Goal: Task Accomplishment & Management: Manage account settings

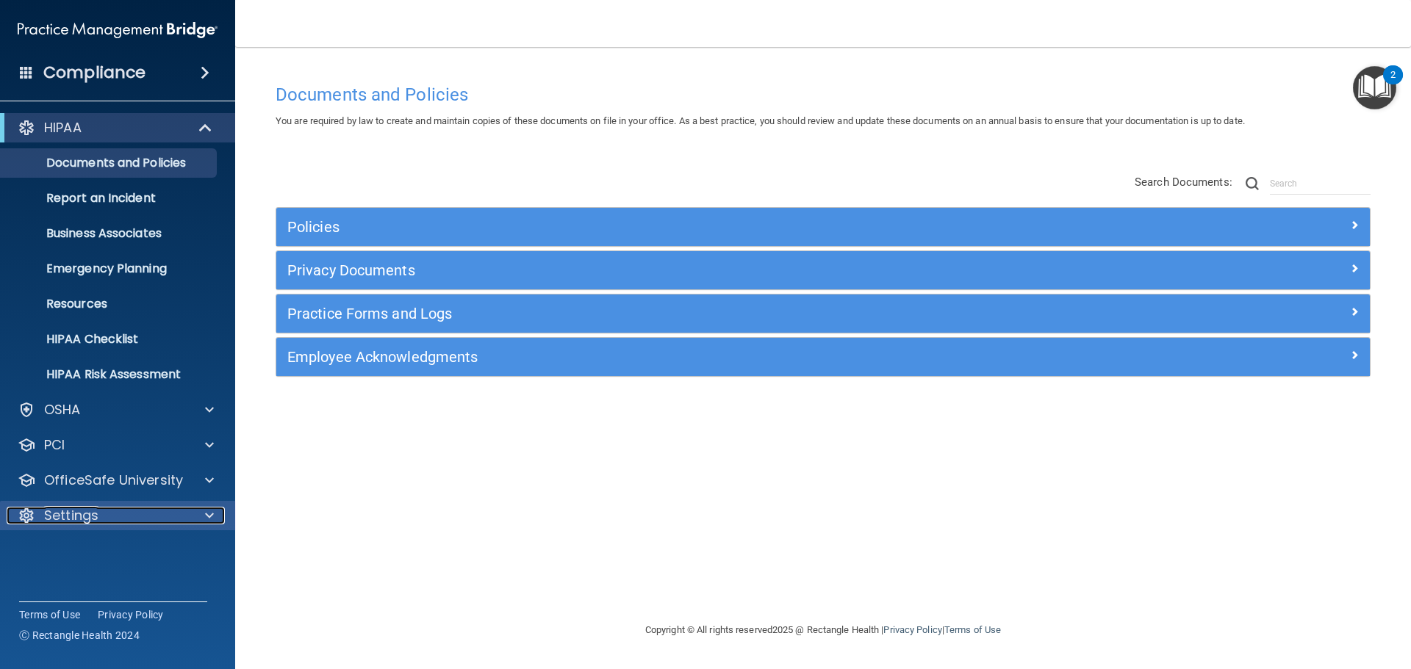
click at [76, 514] on p "Settings" at bounding box center [71, 516] width 54 height 18
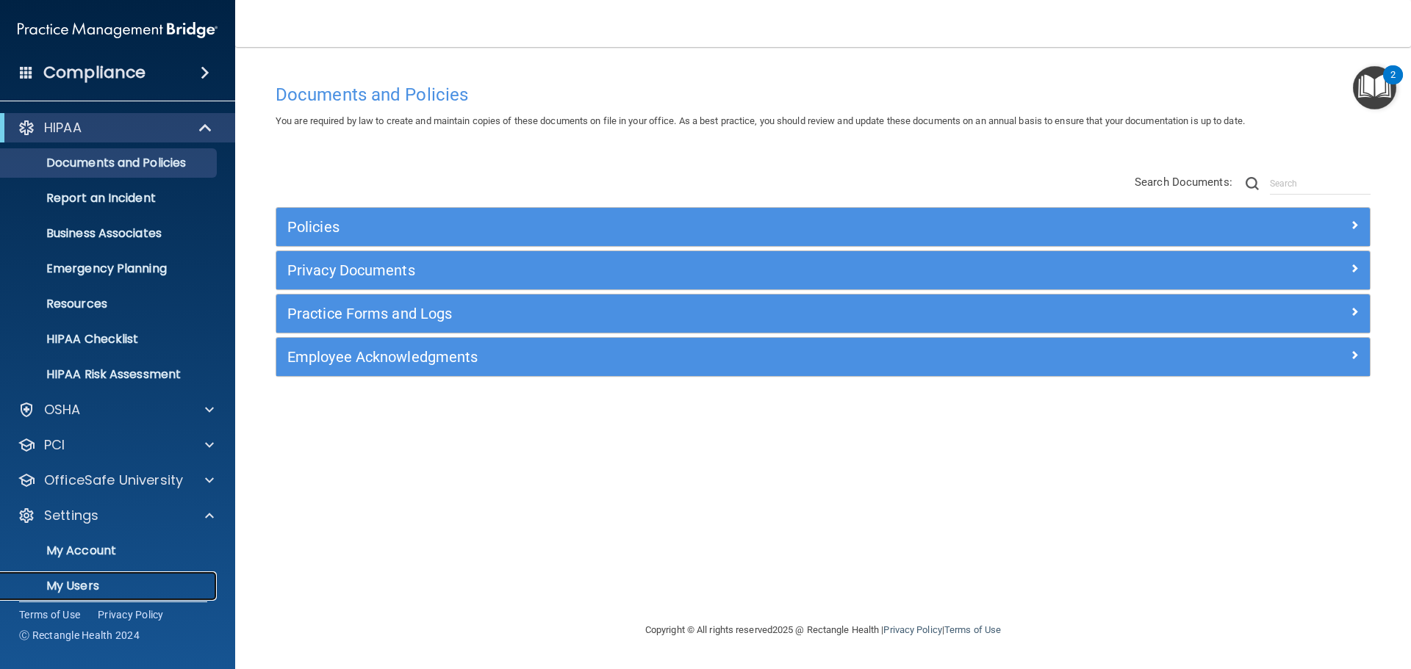
click at [84, 588] on p "My Users" at bounding box center [110, 586] width 201 height 15
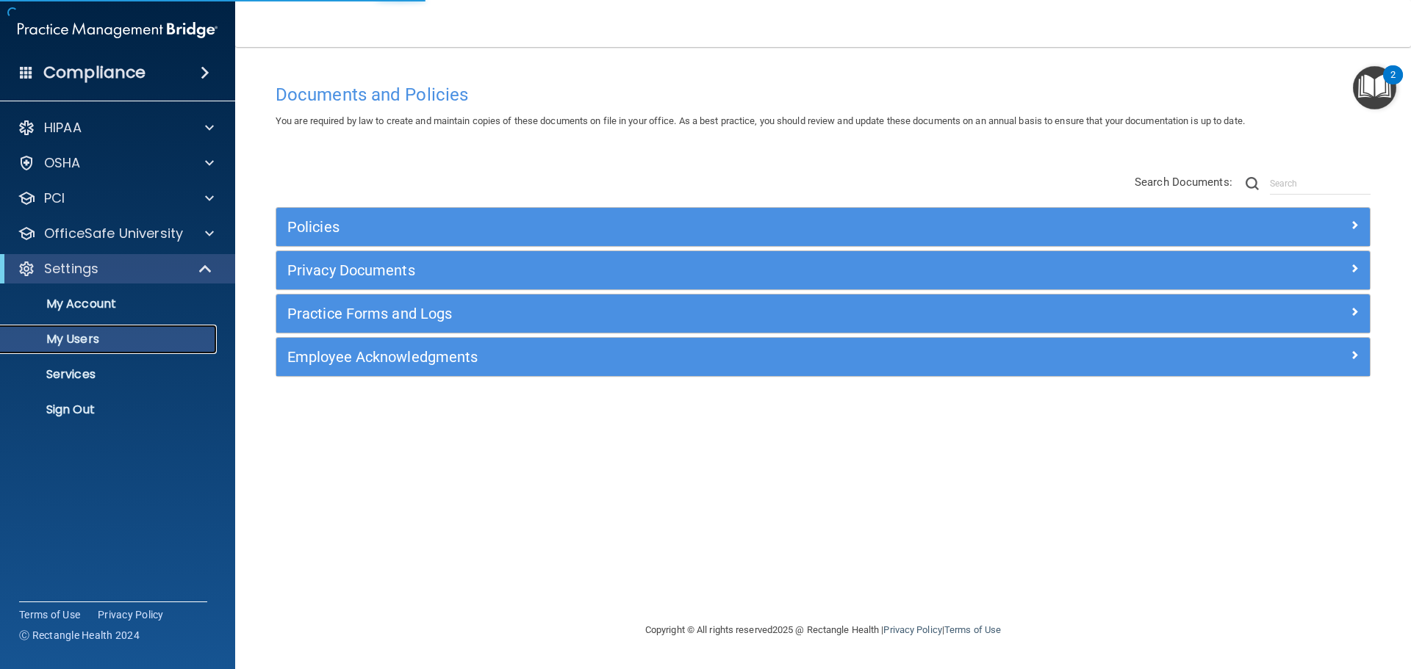
select select "20"
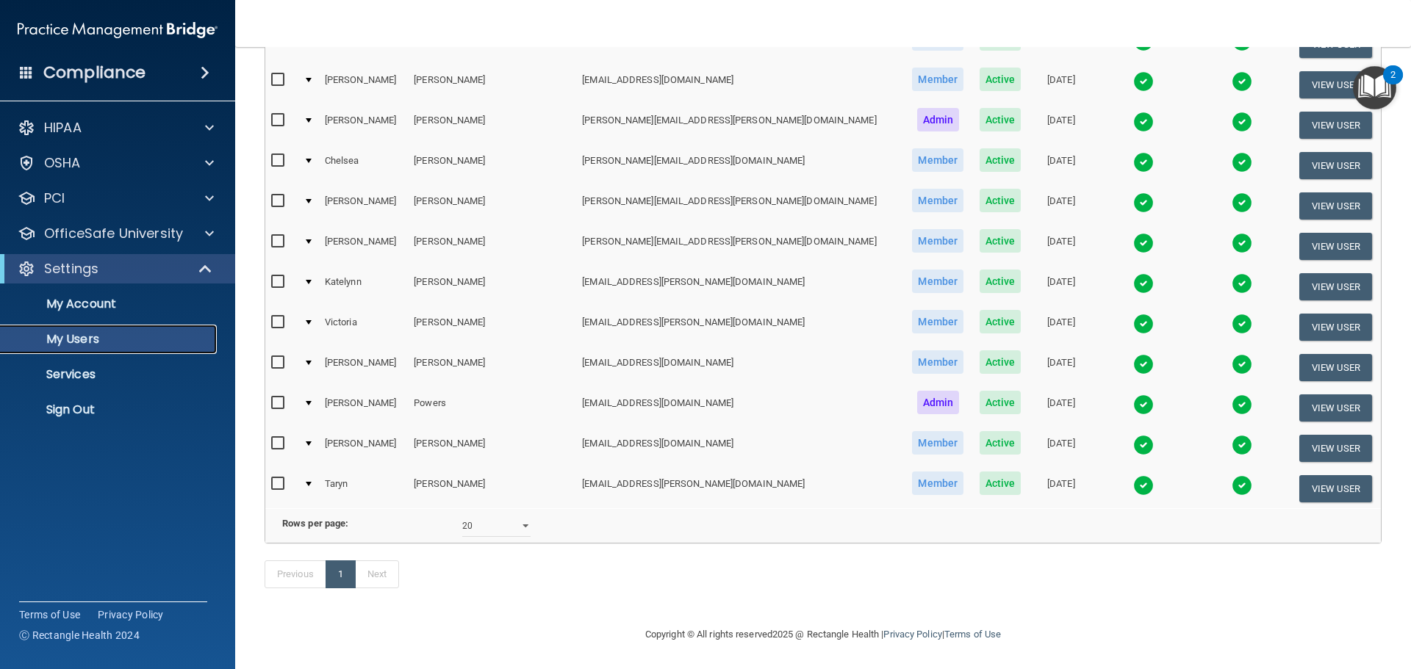
scroll to position [345, 0]
click at [1324, 475] on button "View User" at bounding box center [1335, 488] width 73 height 27
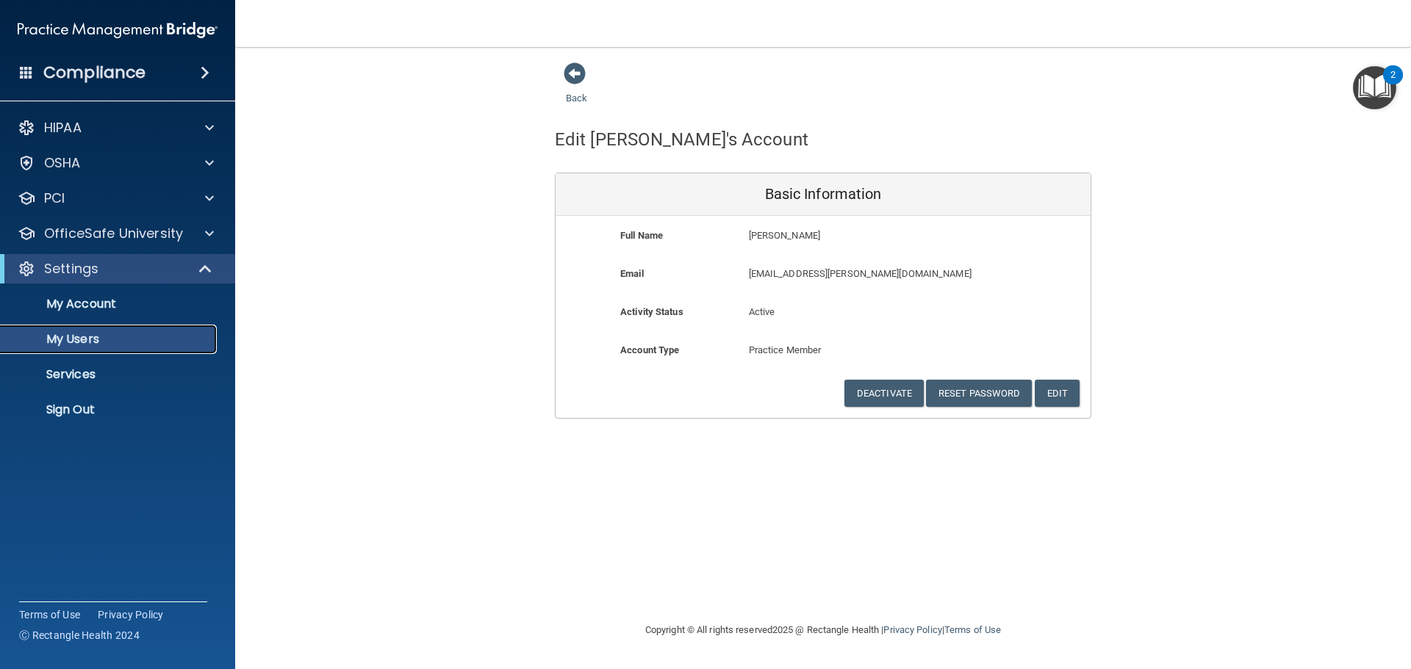
click at [92, 339] on p "My Users" at bounding box center [110, 339] width 201 height 15
select select "20"
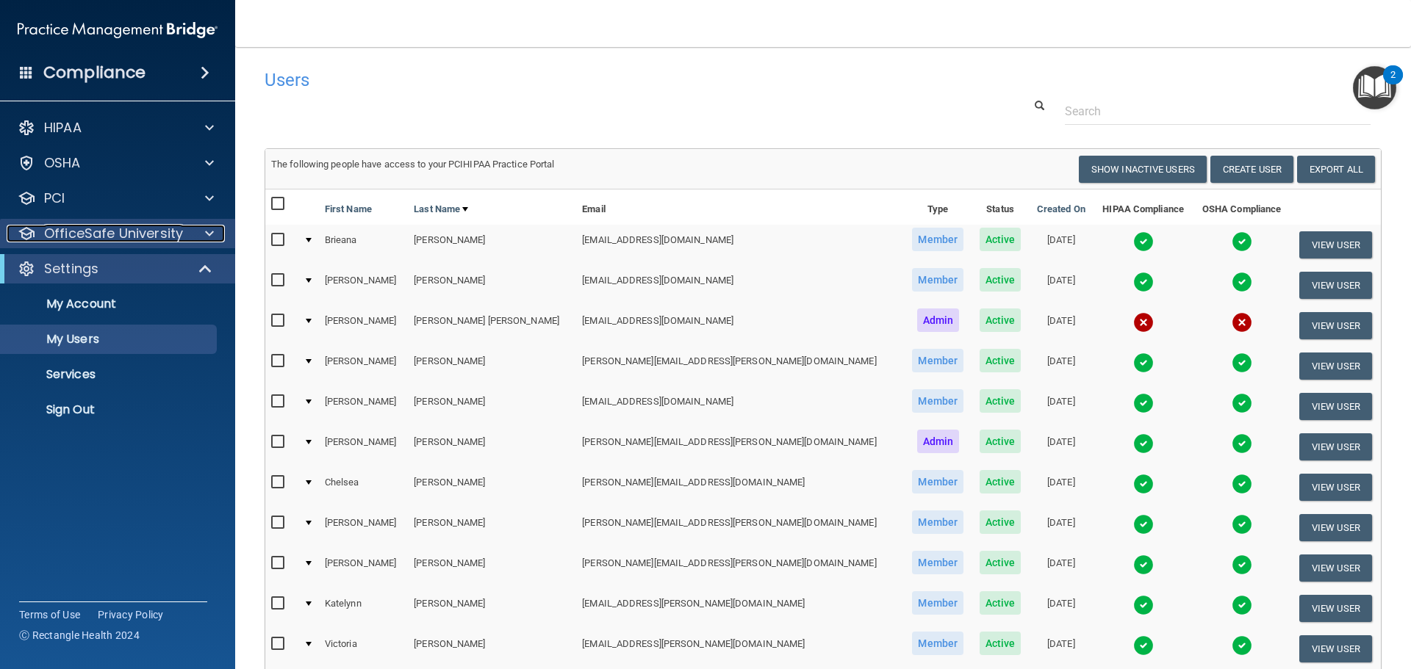
click at [169, 236] on p "OfficeSafe University" at bounding box center [113, 234] width 139 height 18
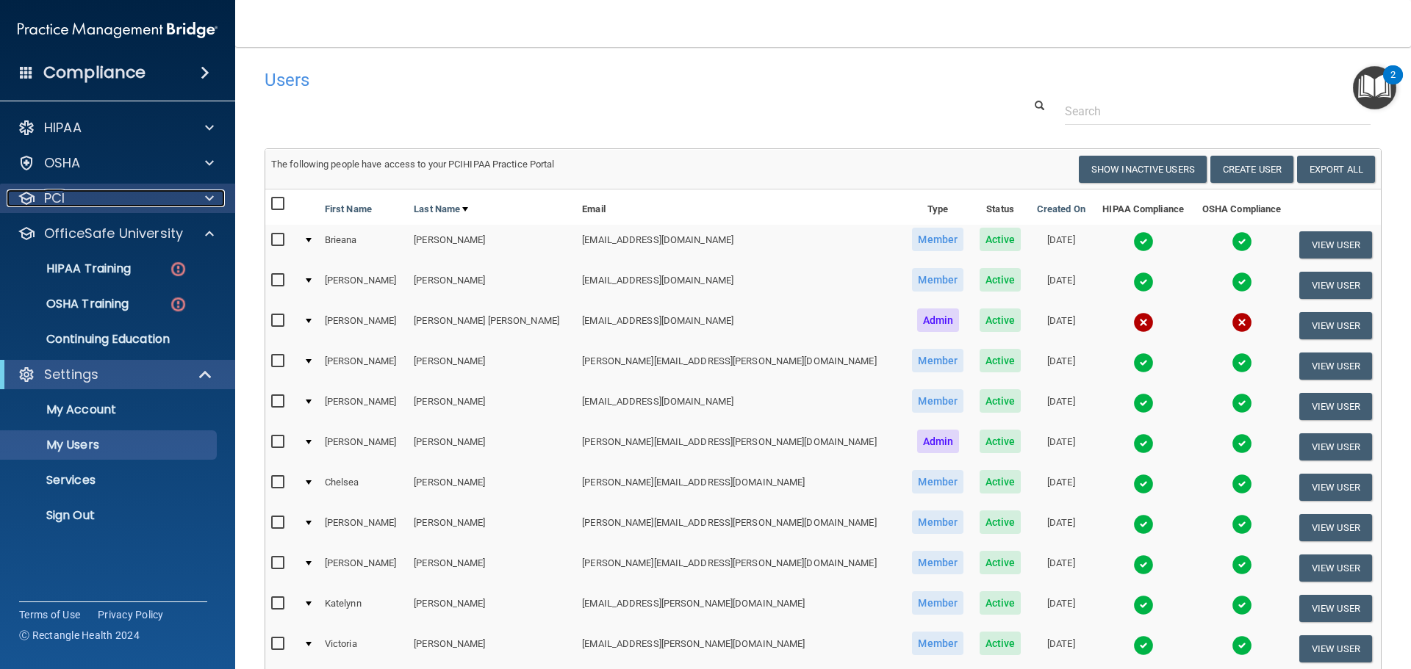
click at [166, 203] on div "PCI" at bounding box center [98, 199] width 182 height 18
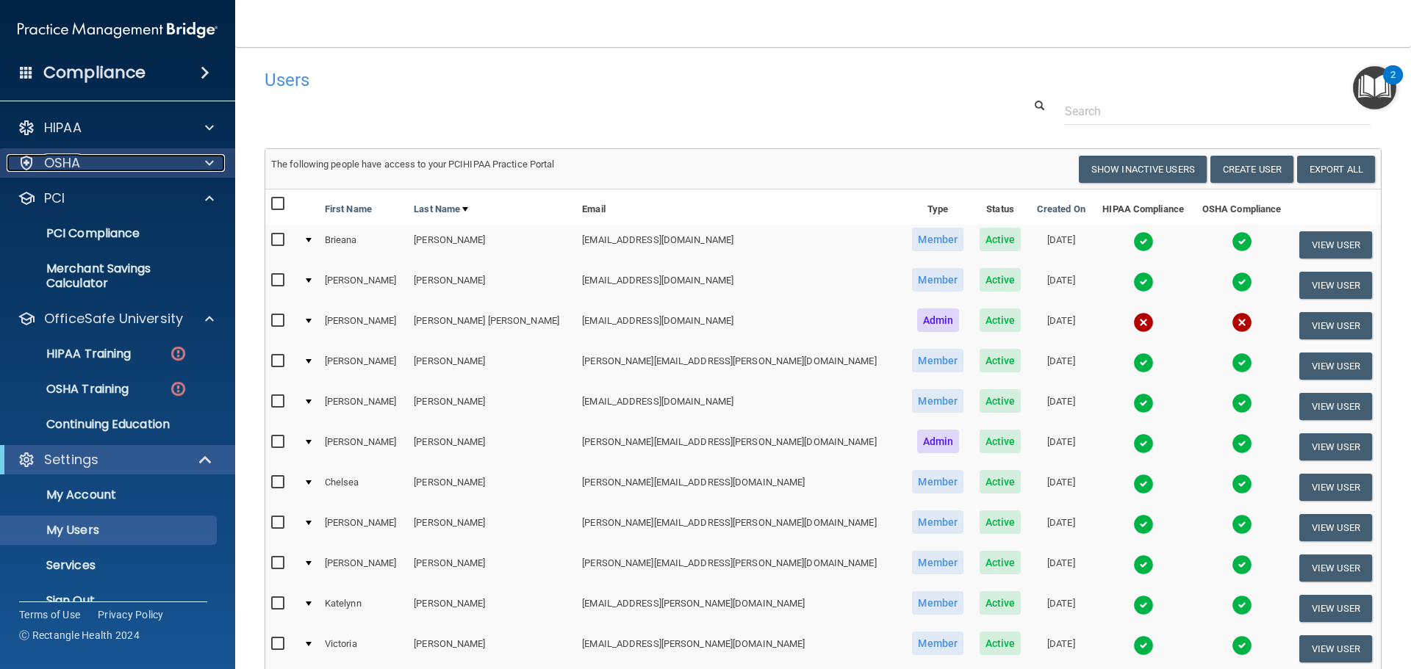
click at [161, 164] on div "OSHA" at bounding box center [98, 163] width 182 height 18
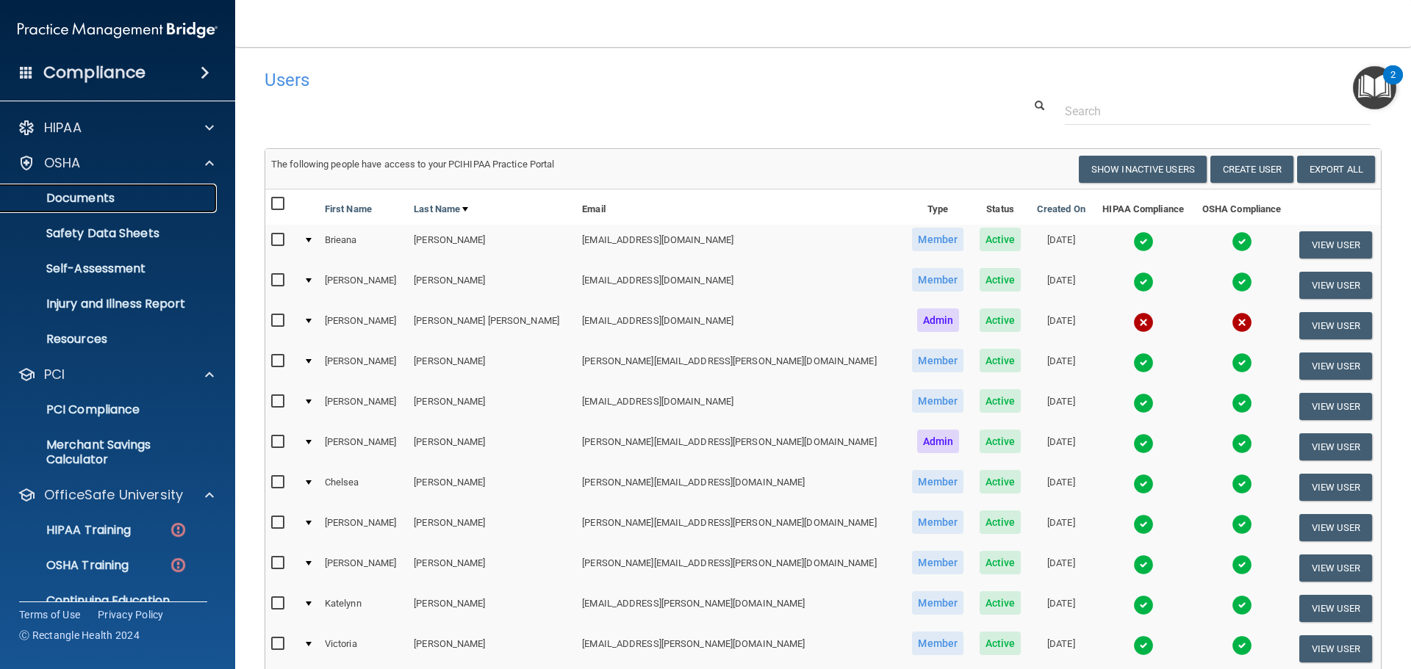
click at [109, 195] on p "Documents" at bounding box center [110, 198] width 201 height 15
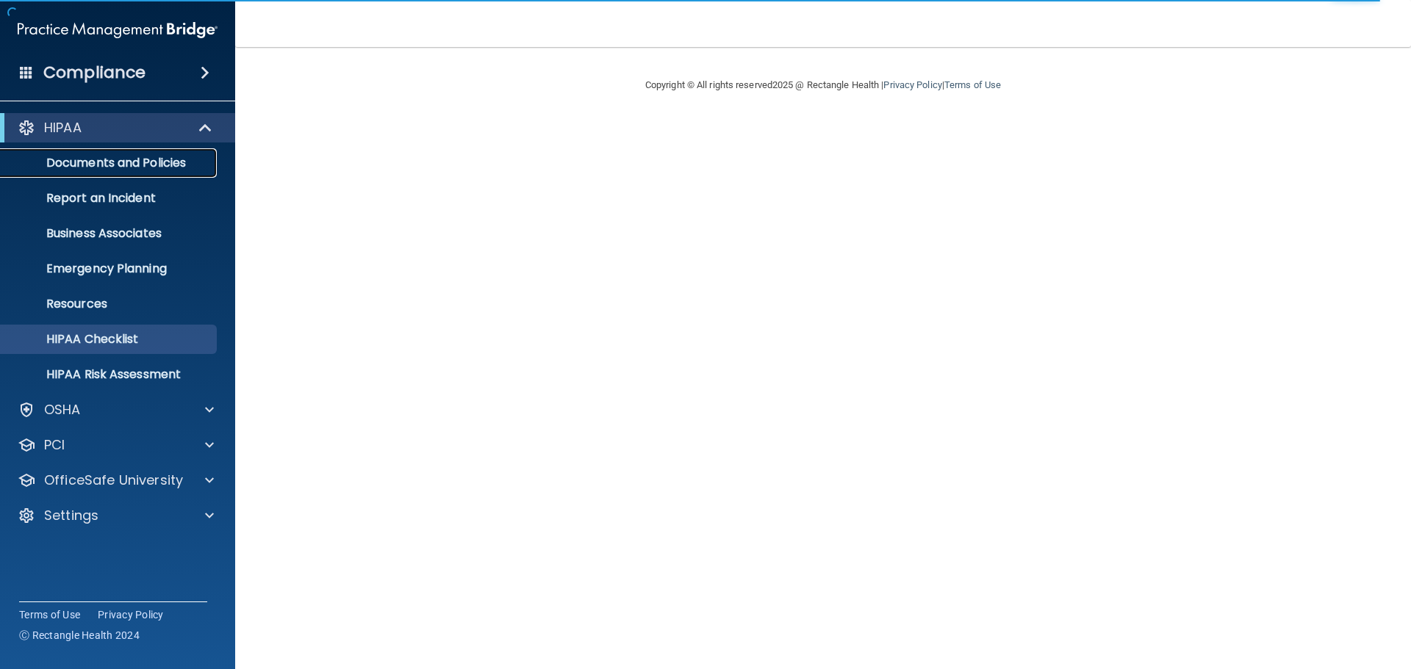
click at [140, 159] on p "Documents and Policies" at bounding box center [110, 163] width 201 height 15
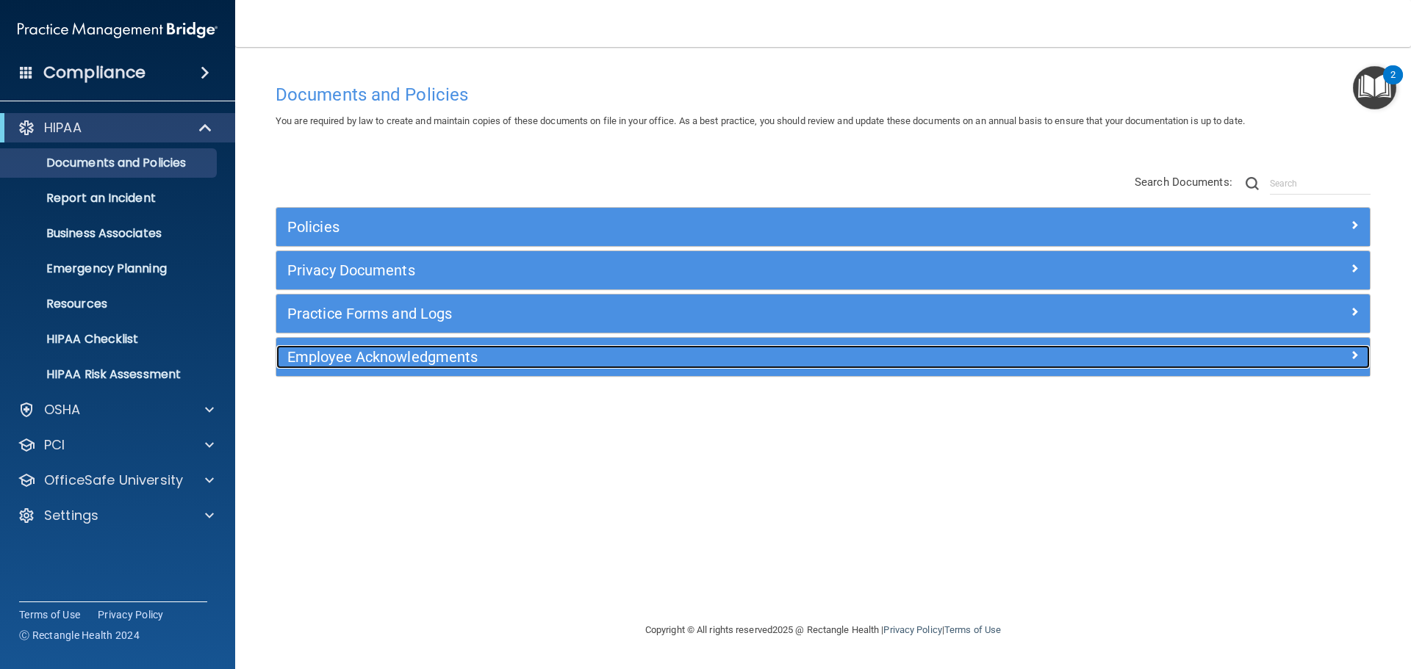
click at [392, 356] on h5 "Employee Acknowledgments" at bounding box center [686, 357] width 798 height 16
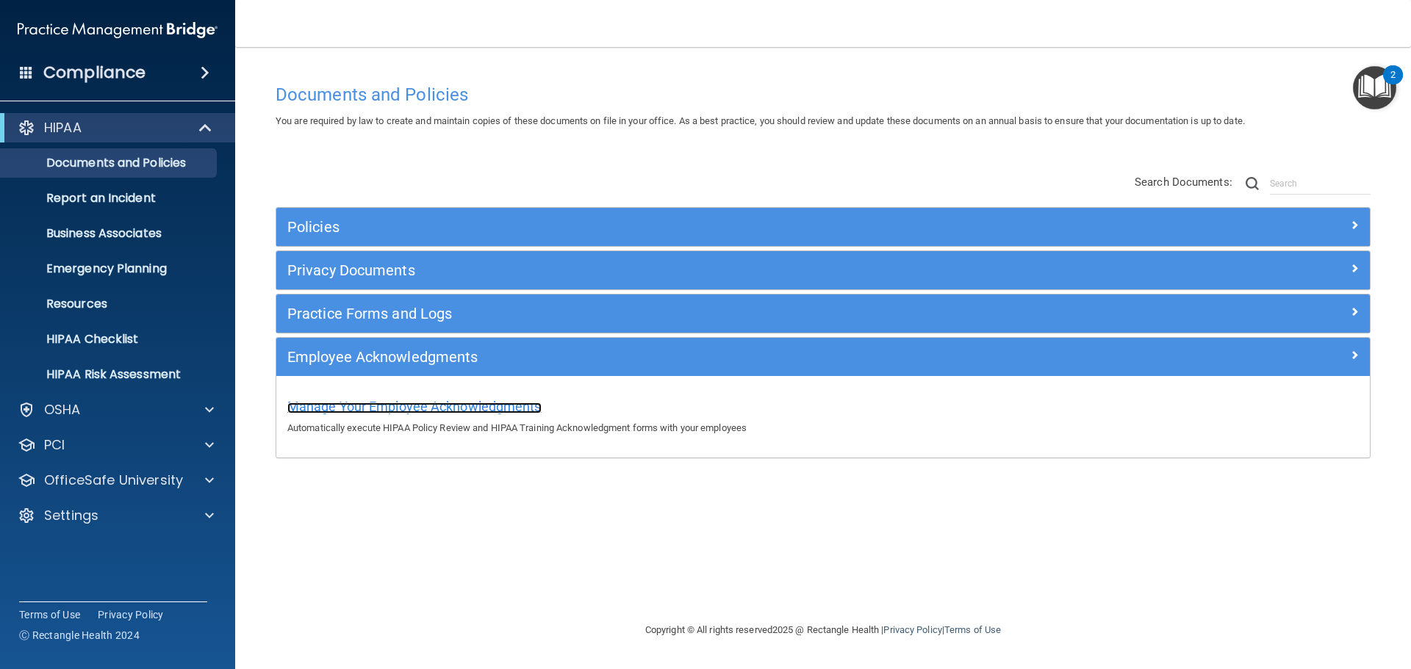
click at [406, 405] on span "Manage Your Employee Acknowledgments" at bounding box center [414, 406] width 254 height 15
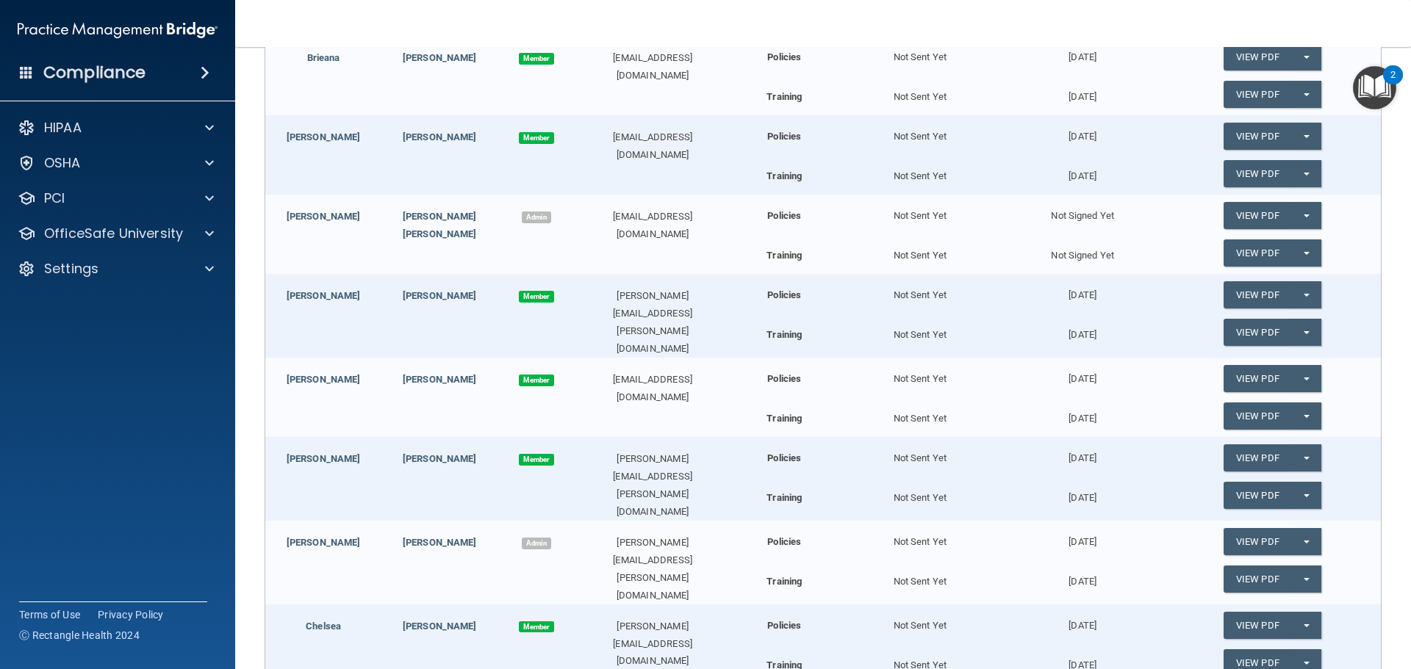
scroll to position [626, 0]
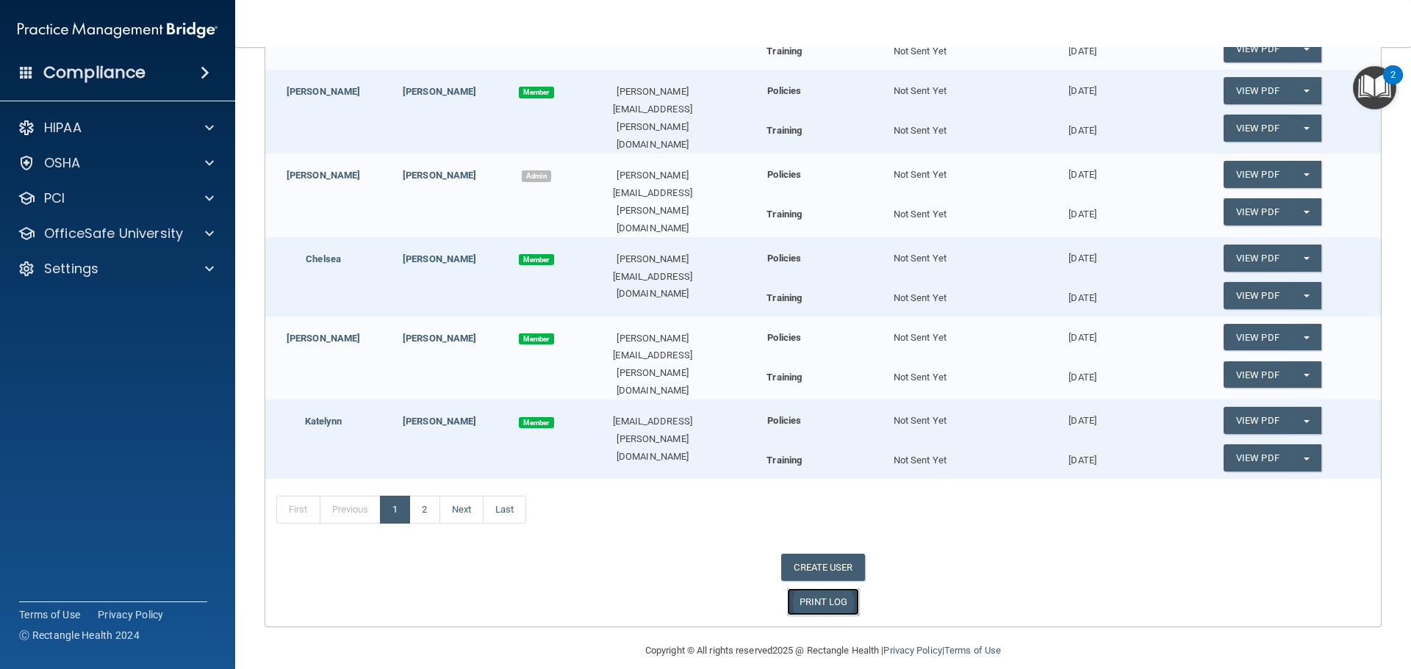
click at [824, 589] on link "PRINT LOG" at bounding box center [823, 602] width 73 height 27
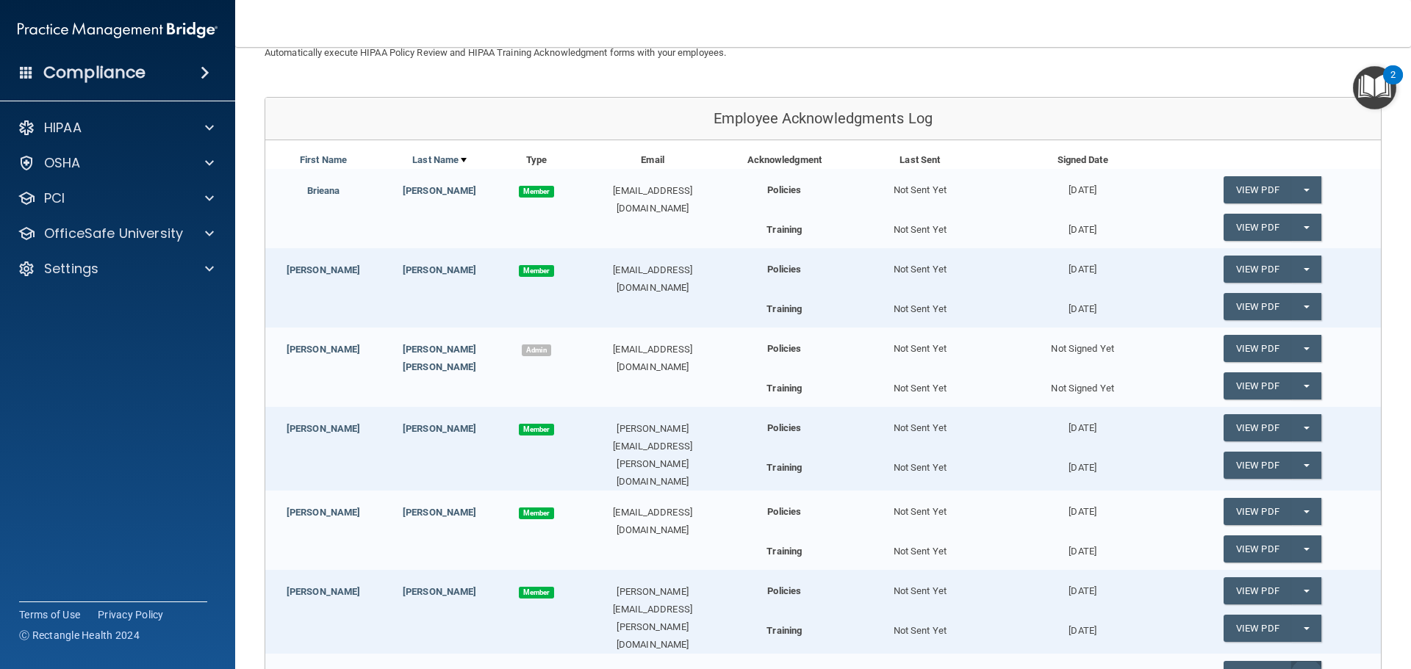
scroll to position [38, 0]
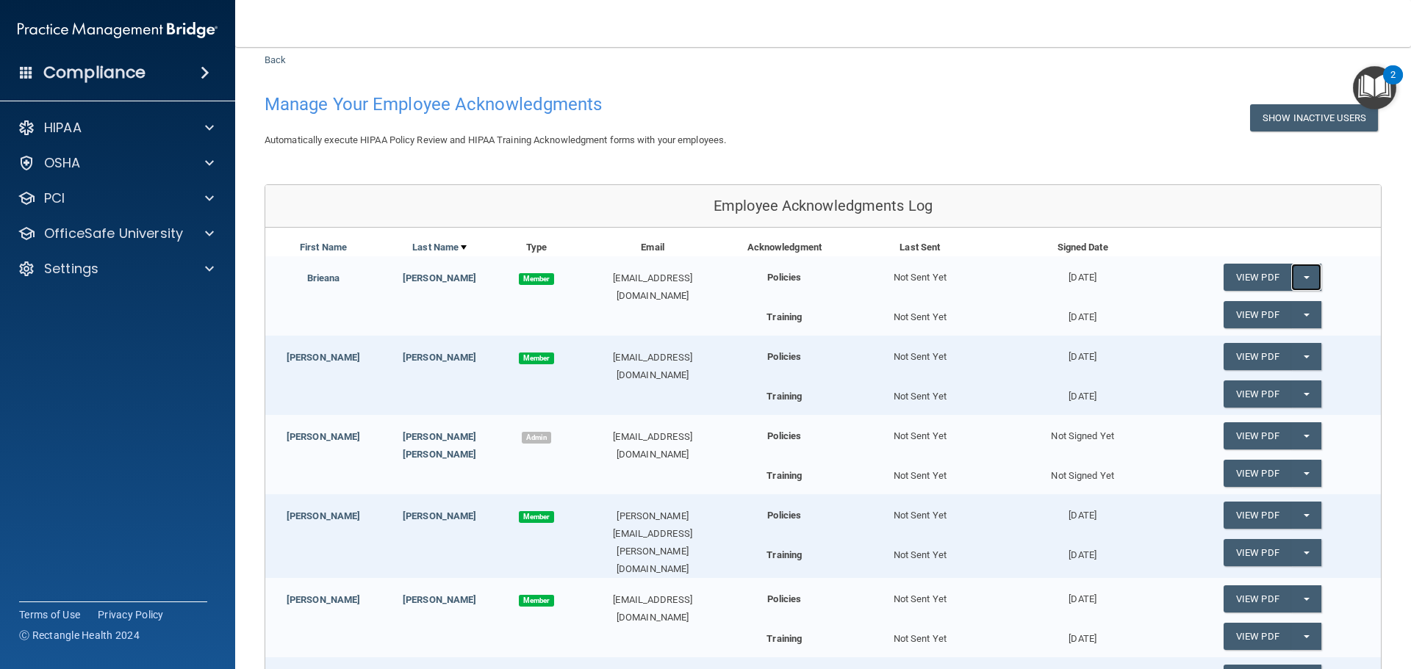
click at [1303, 276] on span "button" at bounding box center [1306, 277] width 6 height 3
click at [1255, 275] on link "View PDF" at bounding box center [1257, 277] width 68 height 27
click at [208, 121] on span at bounding box center [209, 128] width 9 height 18
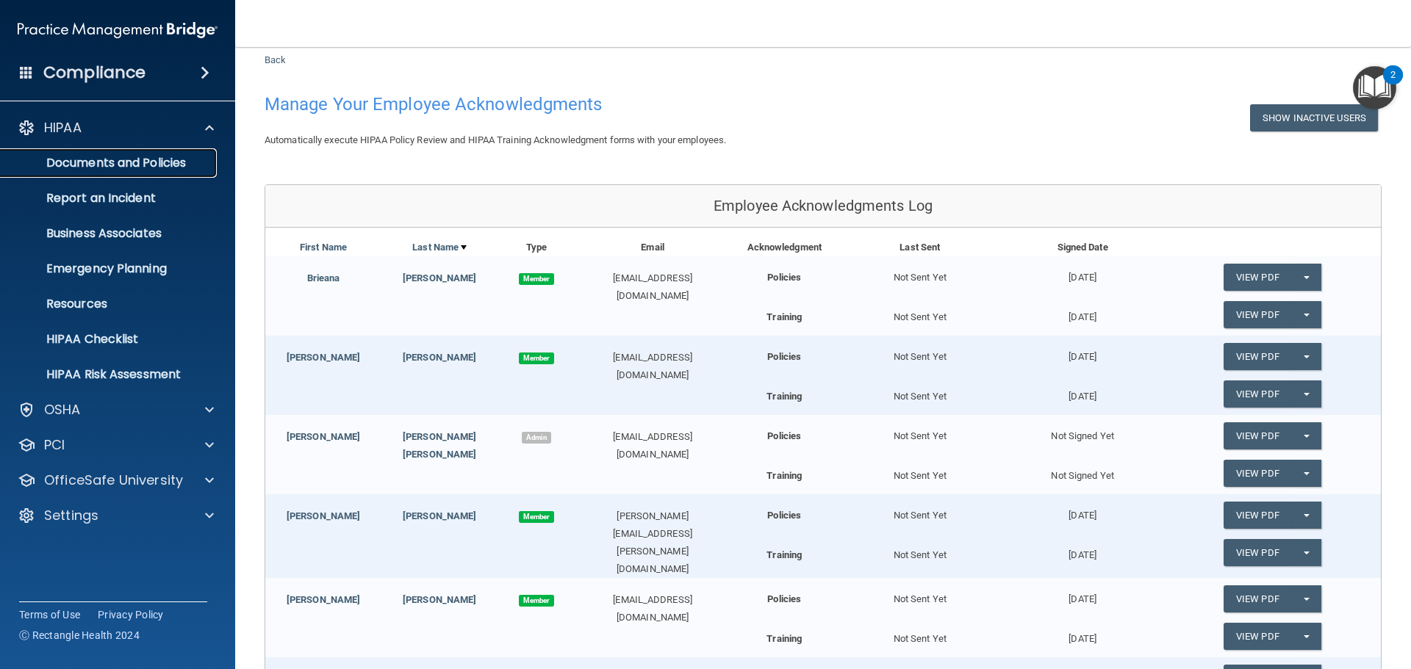
click at [168, 159] on p "Documents and Policies" at bounding box center [110, 163] width 201 height 15
